Goal: Obtain resource: Obtain resource

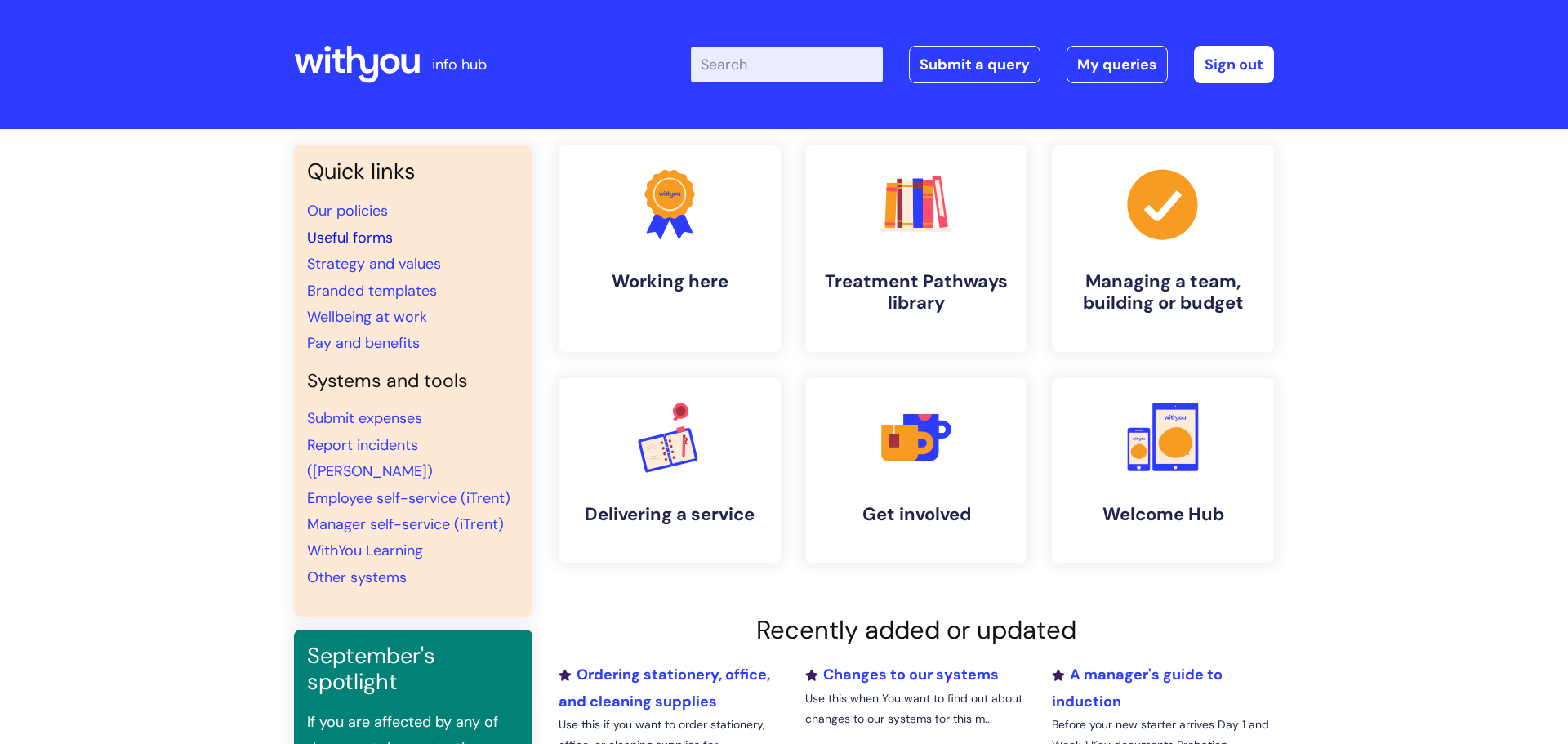
click at [359, 246] on link "Useful forms" at bounding box center [350, 238] width 86 height 20
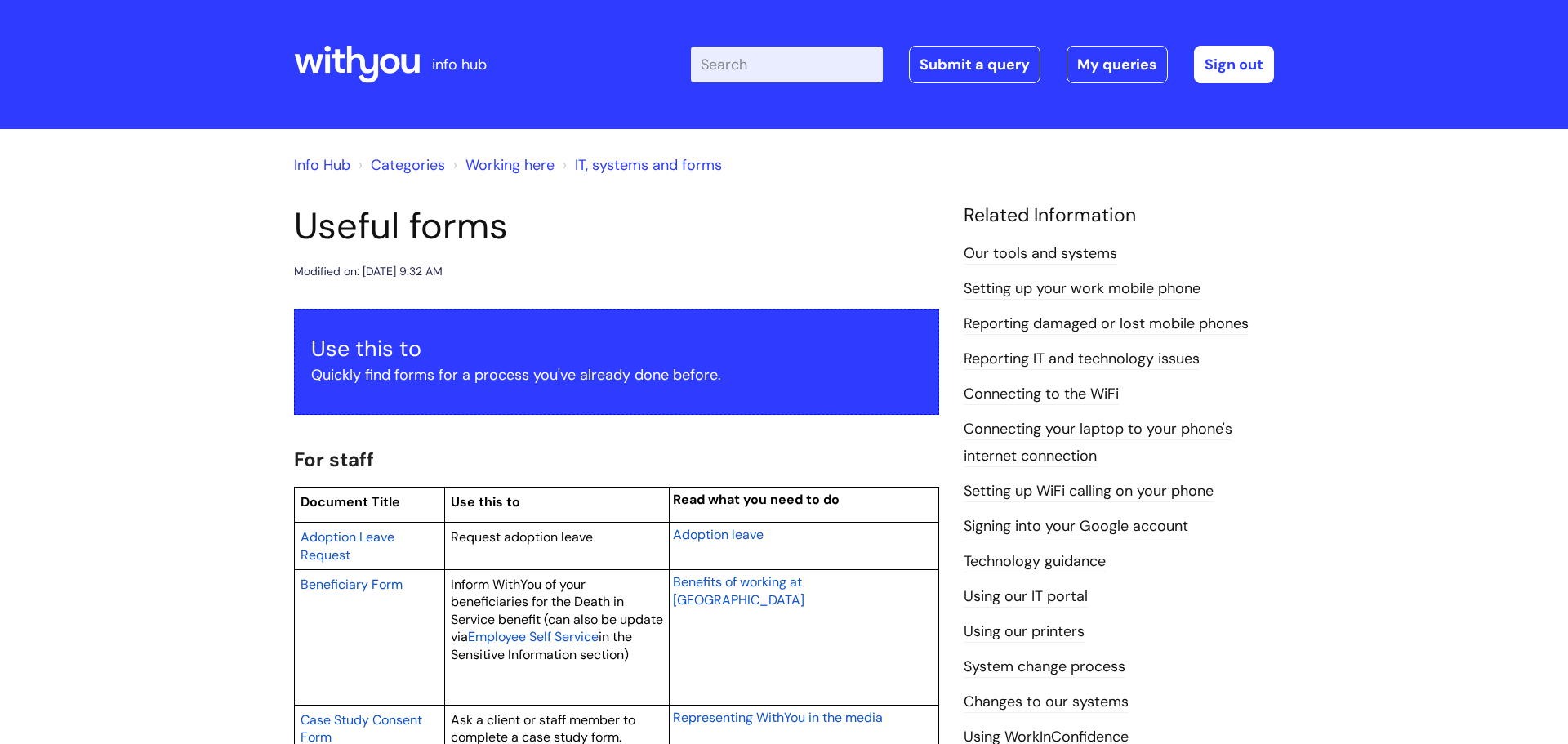
click at [725, 68] on input "Enter your search term here..." at bounding box center [787, 64] width 192 height 36
type input "my journey"
click button "Search" at bounding box center [0, 0] width 0 height 0
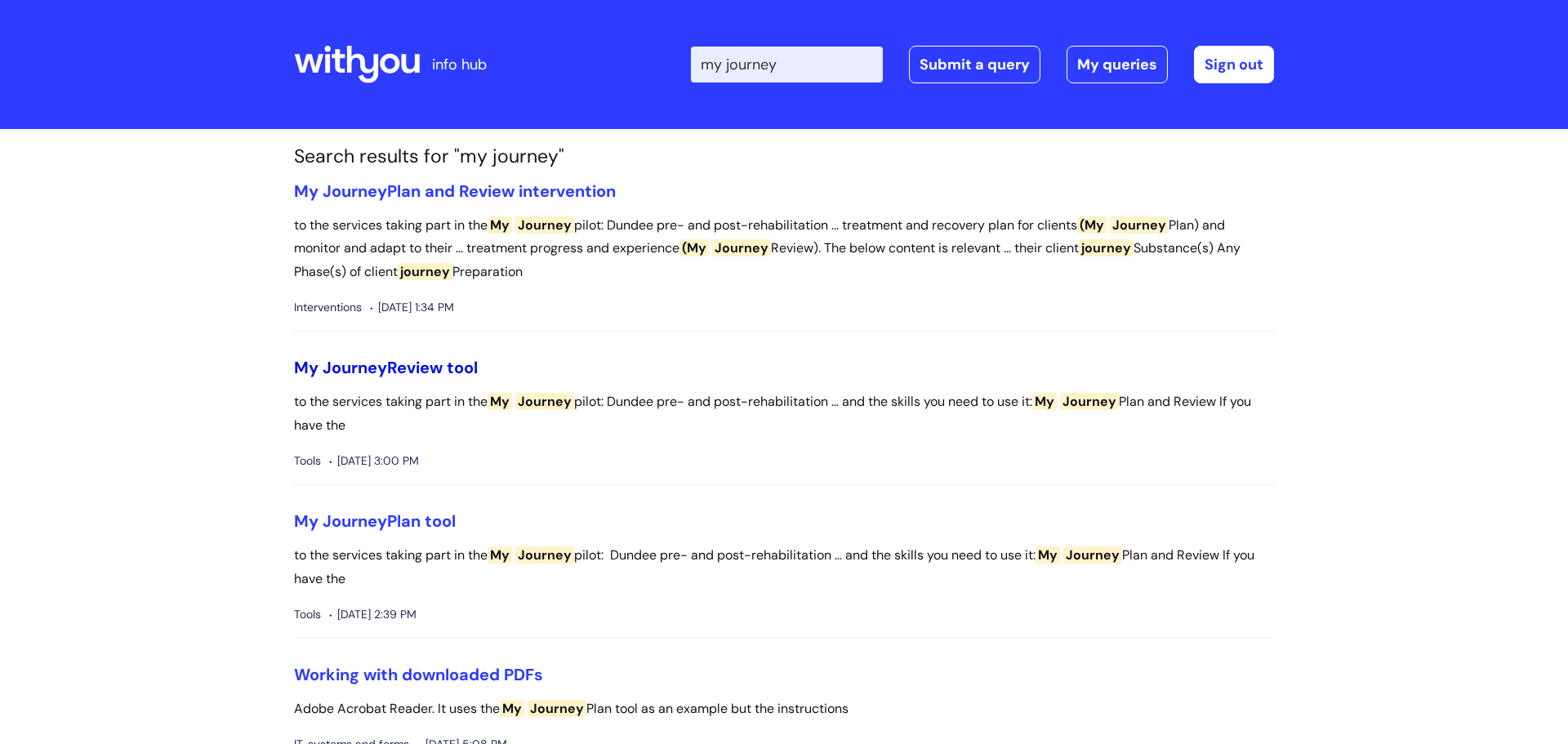
click at [420, 370] on link "My Journey Review tool" at bounding box center [386, 368] width 183 height 21
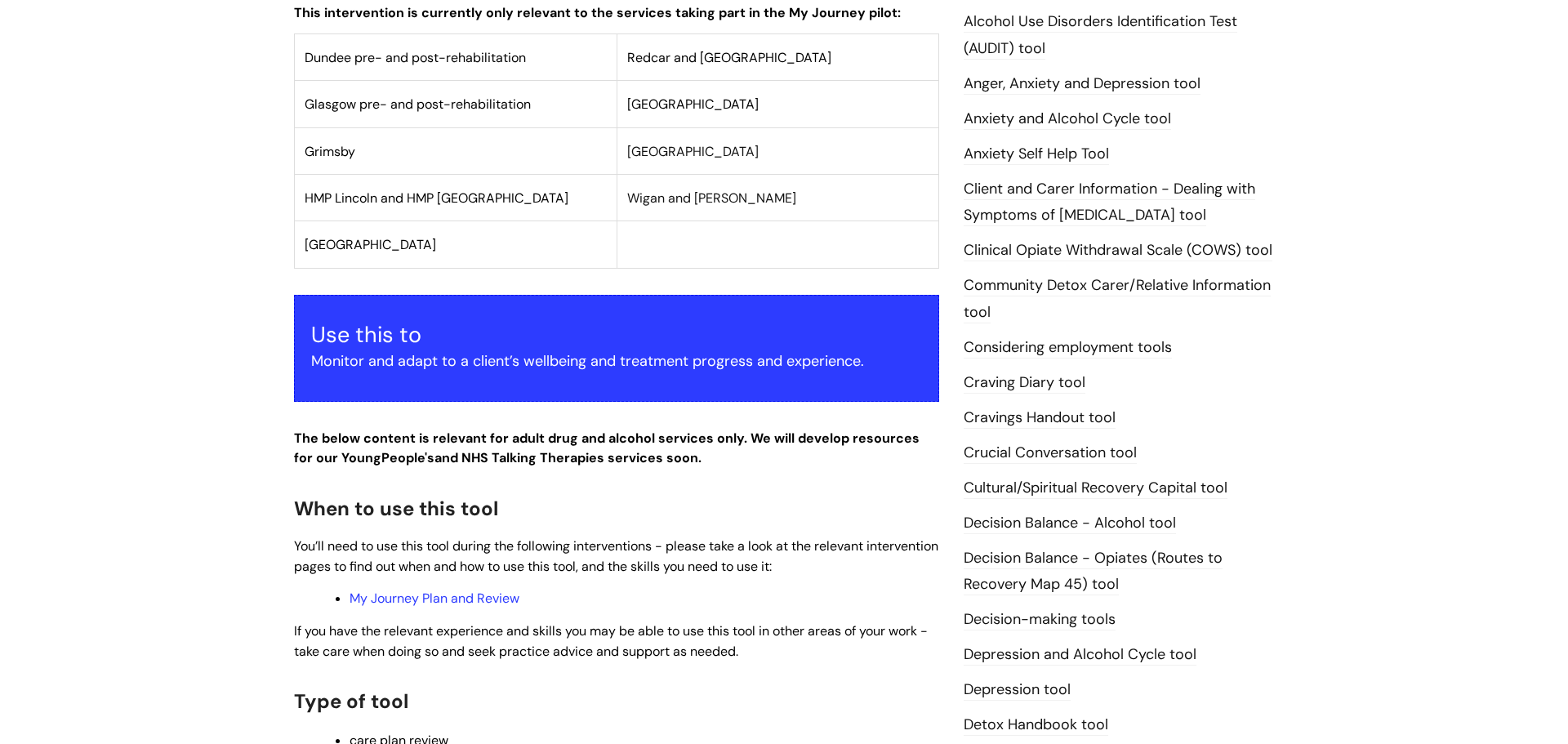
scroll to position [400, 0]
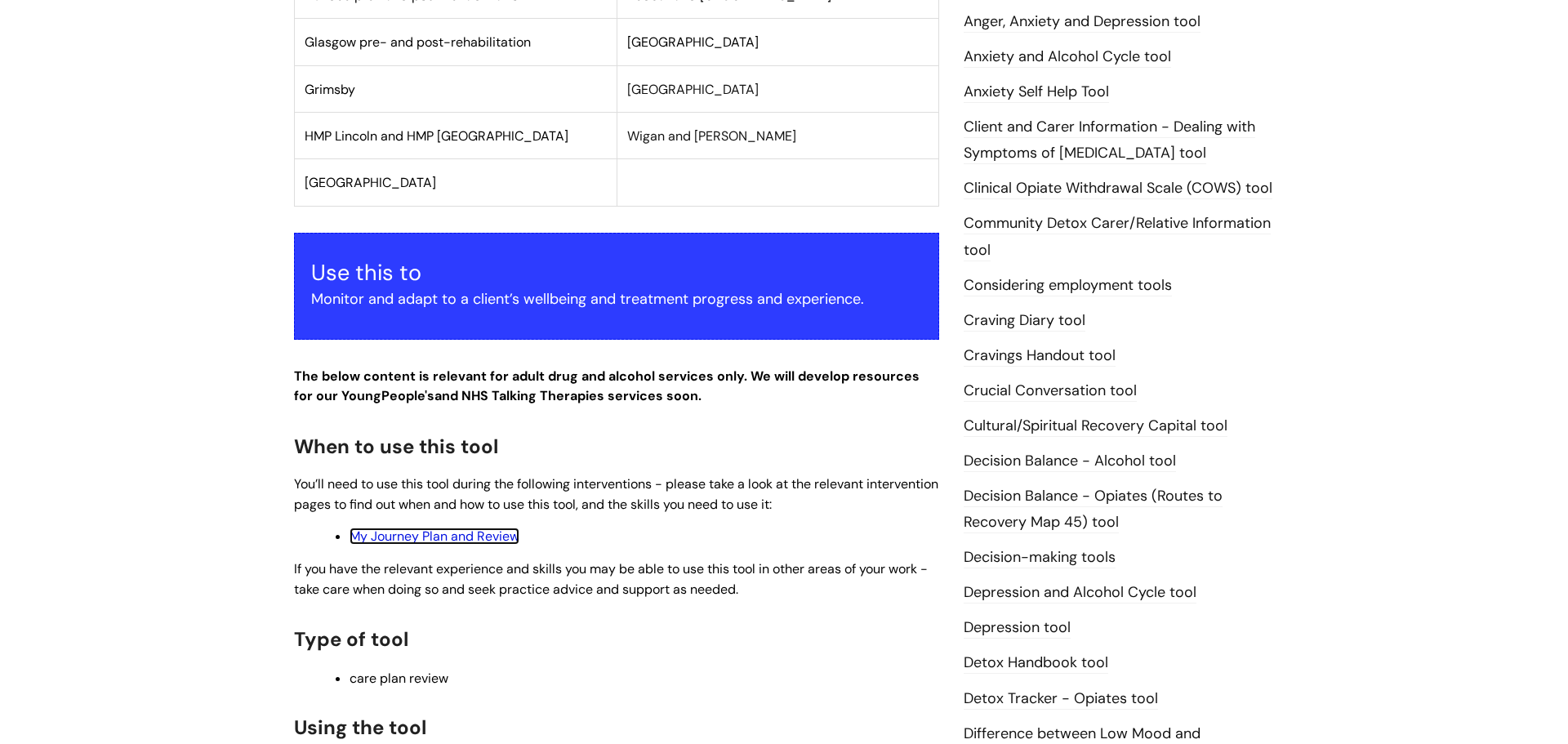
click at [467, 526] on li "My Journey Plan and Review" at bounding box center [644, 535] width 590 height 20
click at [470, 535] on link "My Journey Plan and Review" at bounding box center [434, 536] width 170 height 18
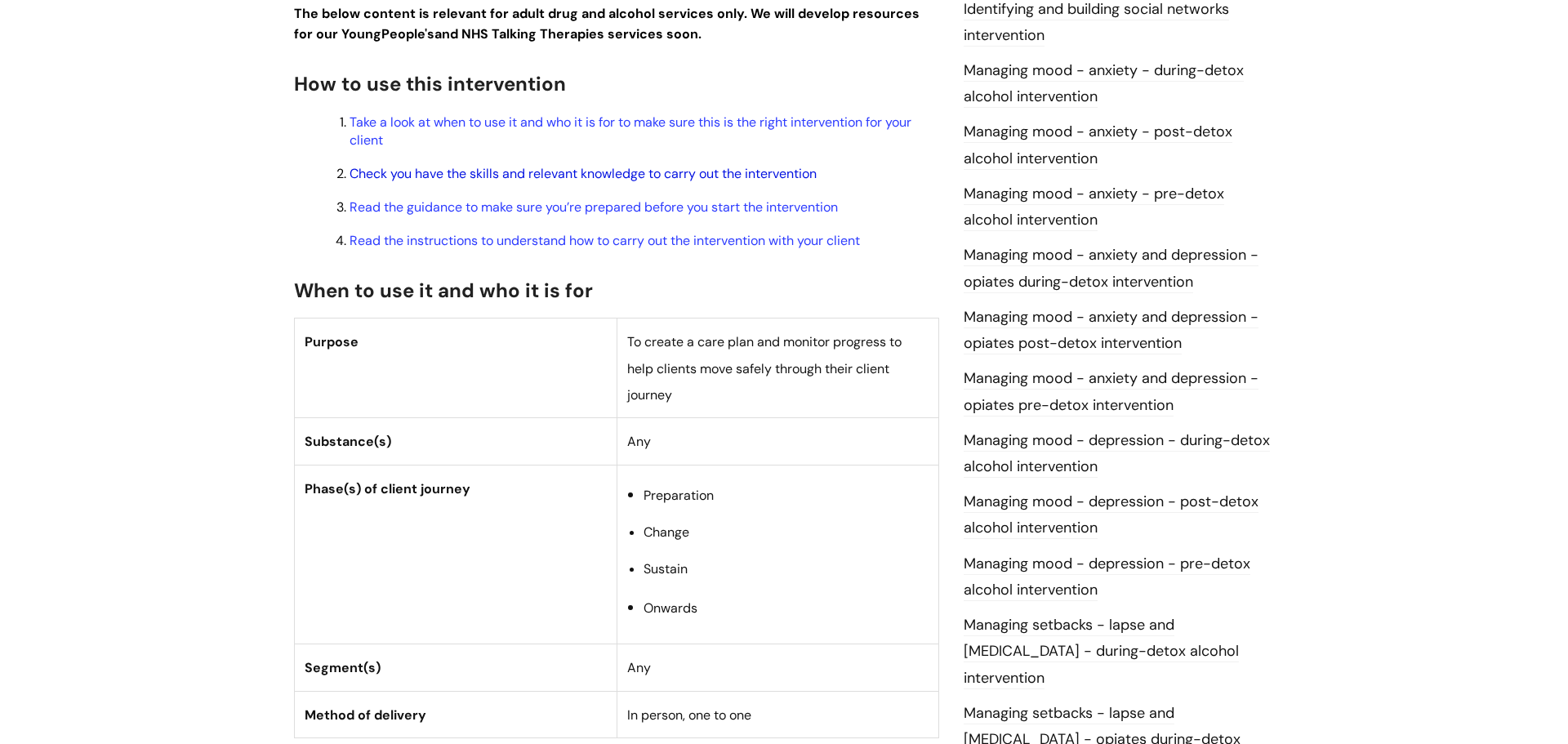
scroll to position [1826, 0]
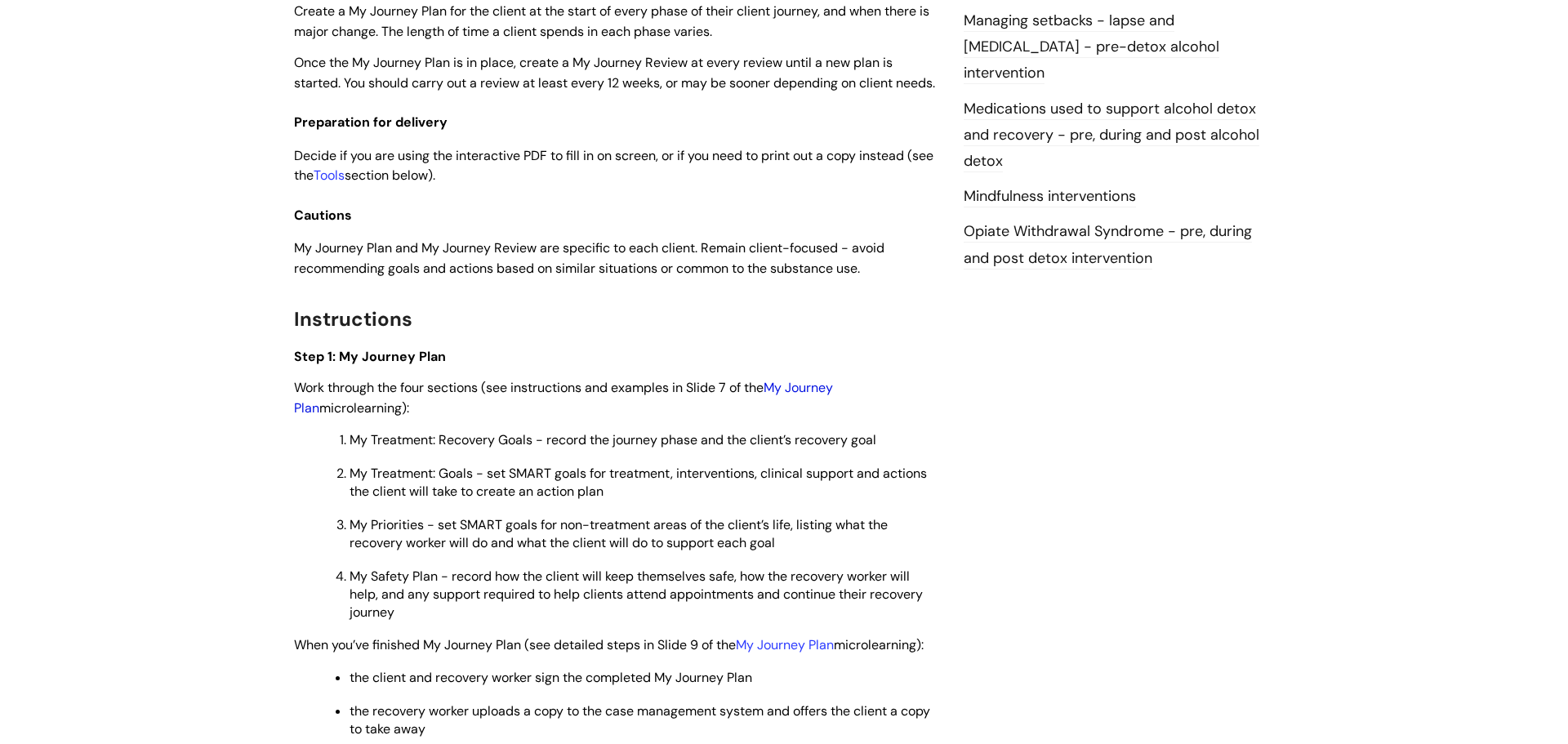
click at [833, 405] on link "My Journey Plan" at bounding box center [564, 398] width 539 height 38
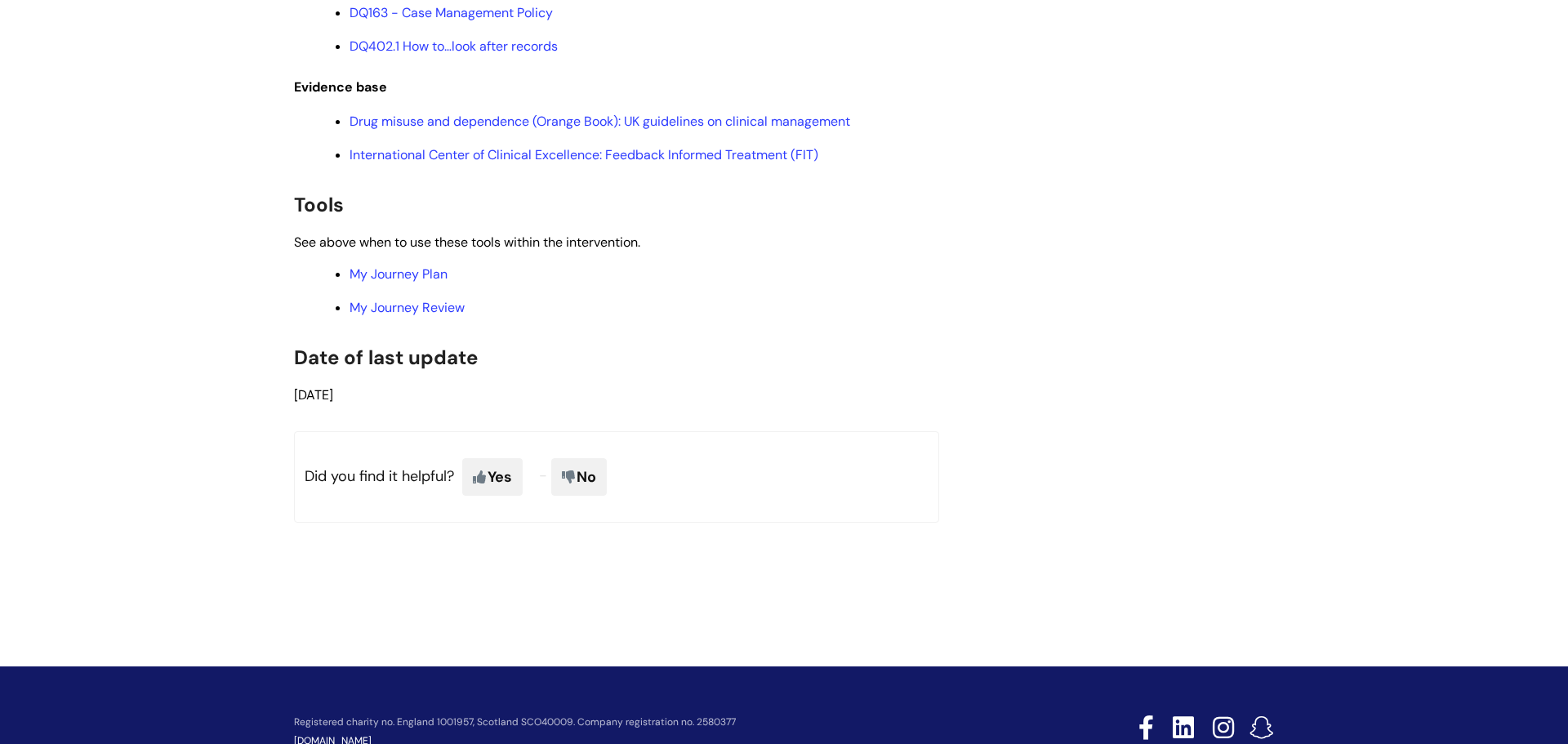
scroll to position [3512, 0]
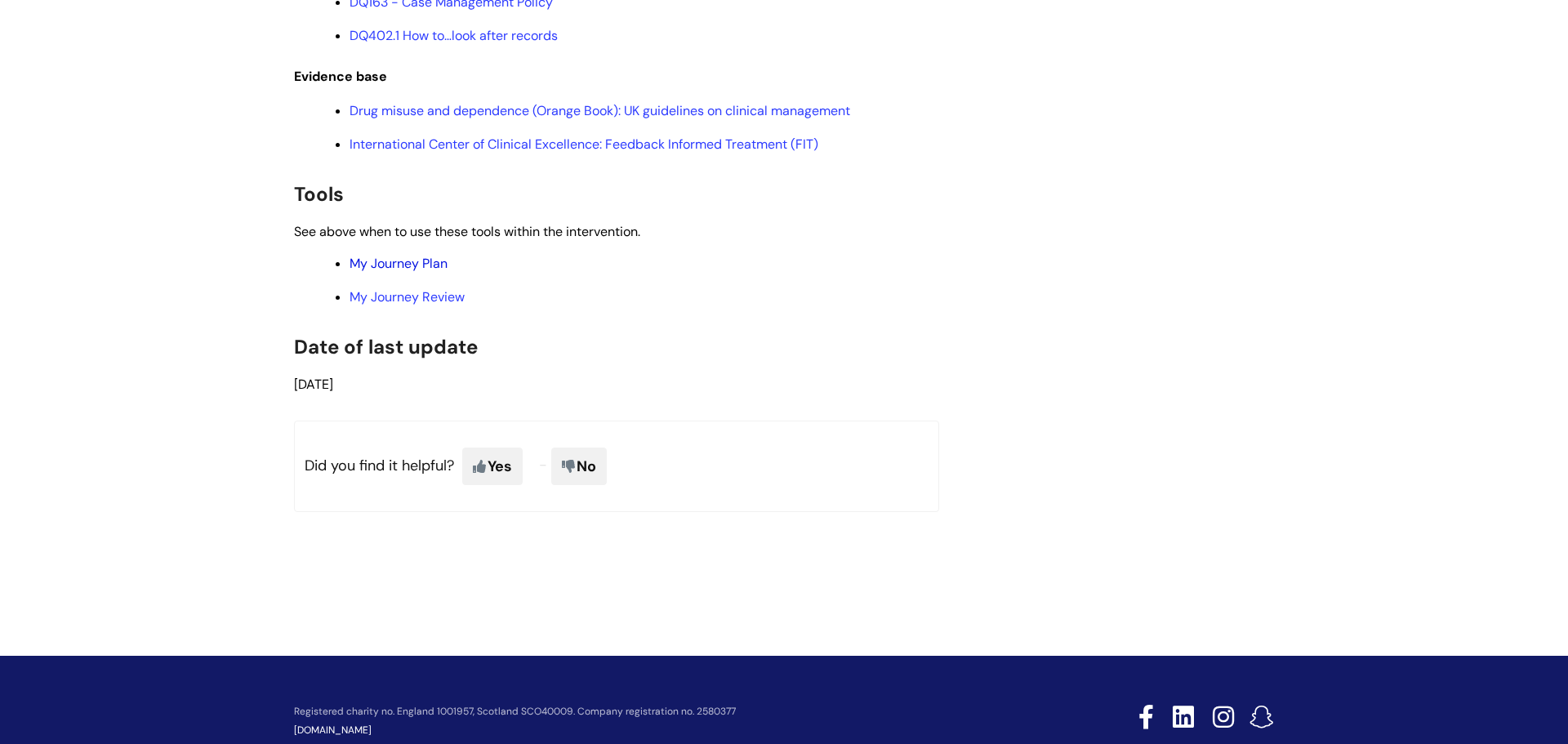
click at [433, 272] on link "My Journey Plan" at bounding box center [398, 263] width 98 height 18
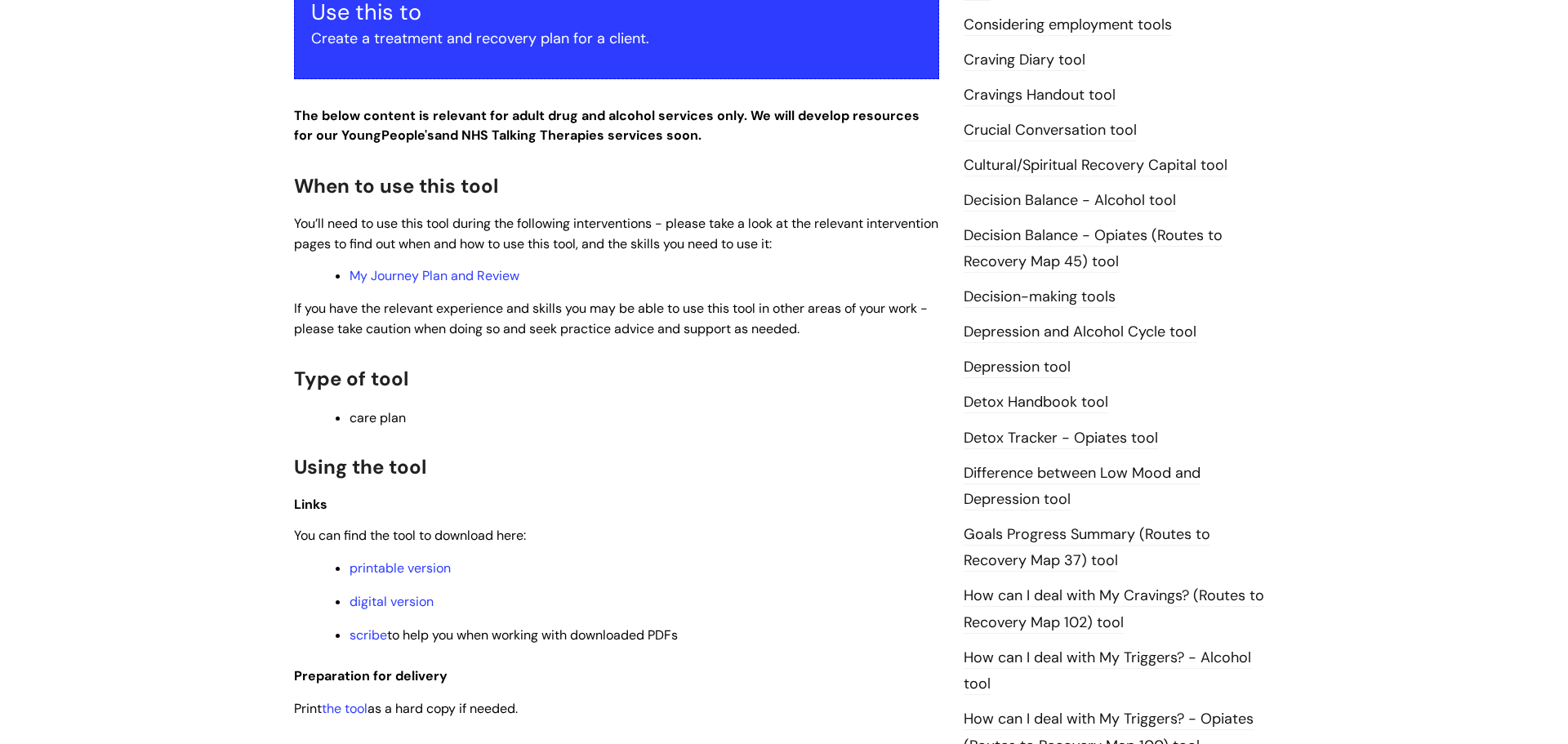
scroll to position [661, 0]
click at [398, 560] on link "printable version" at bounding box center [400, 568] width 101 height 18
click at [394, 609] on p "digital version" at bounding box center [644, 601] width 590 height 18
click at [396, 596] on link "digital version" at bounding box center [391, 601] width 84 height 18
